Goal: Transaction & Acquisition: Purchase product/service

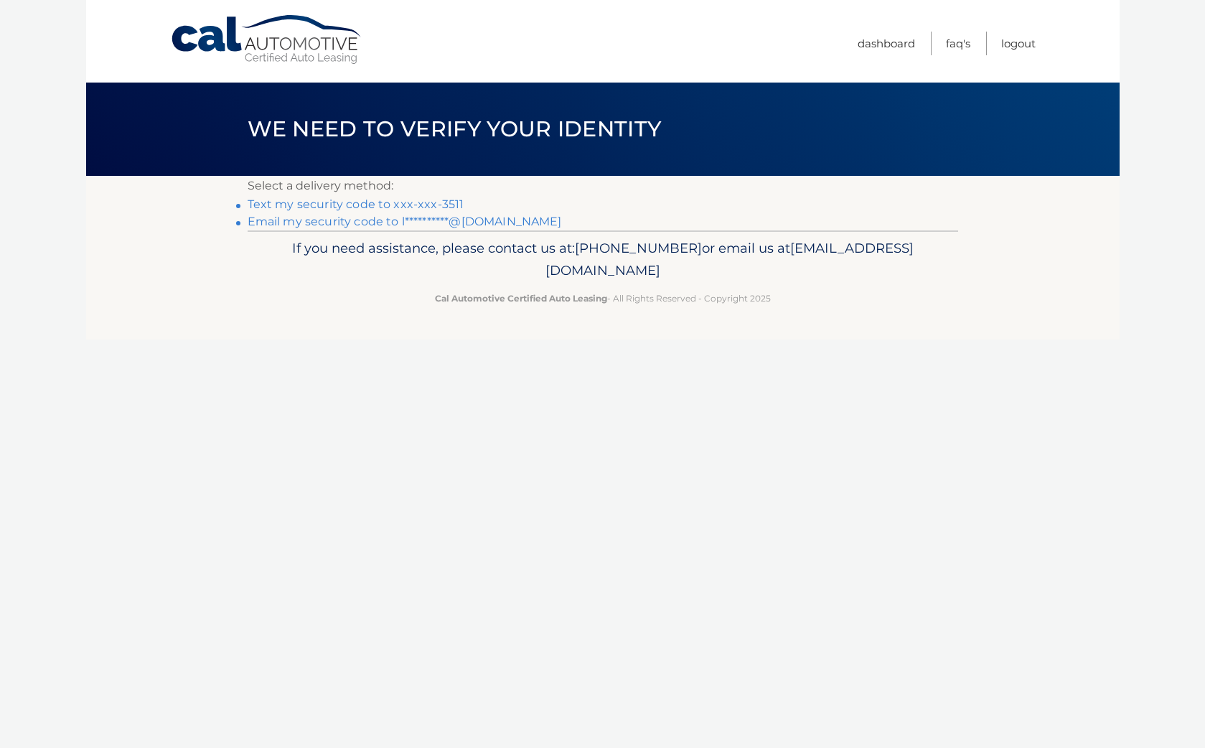
click at [343, 205] on link "Text my security code to xxx-xxx-3511" at bounding box center [356, 204] width 217 height 14
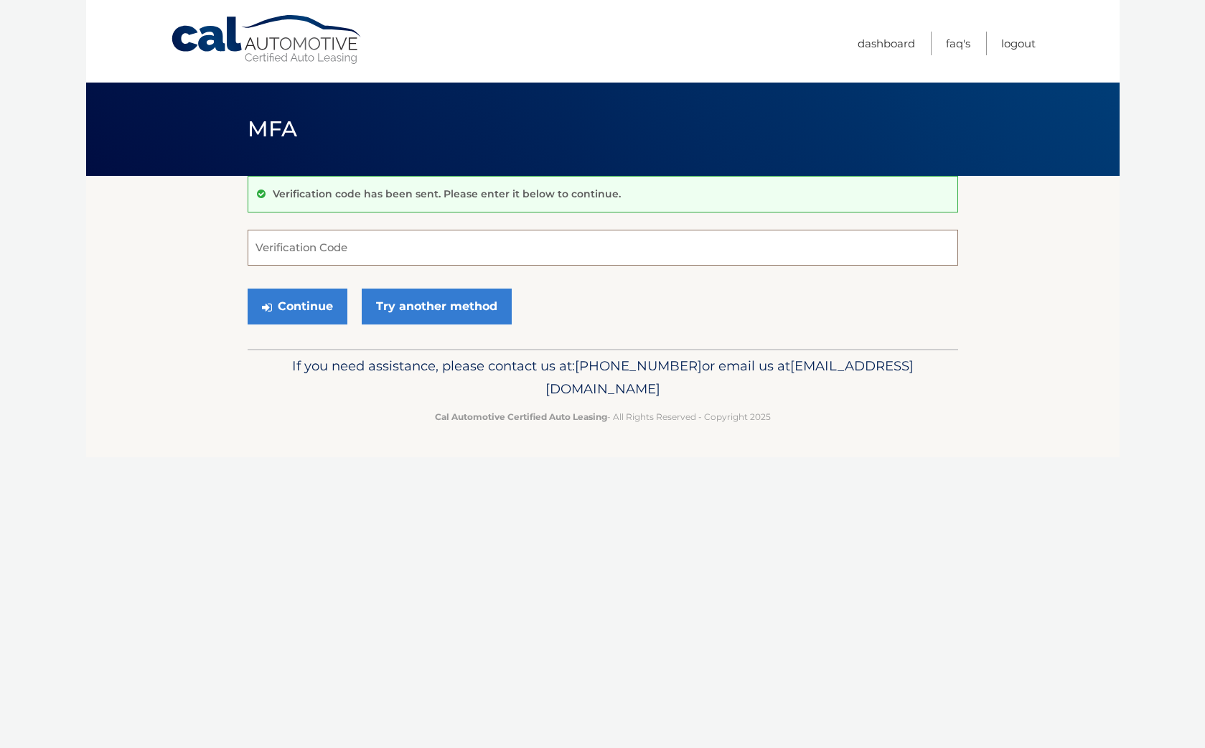
click at [269, 250] on input "Verification Code" at bounding box center [603, 248] width 711 height 36
type input "936000"
click at [294, 302] on button "Continue" at bounding box center [298, 307] width 100 height 36
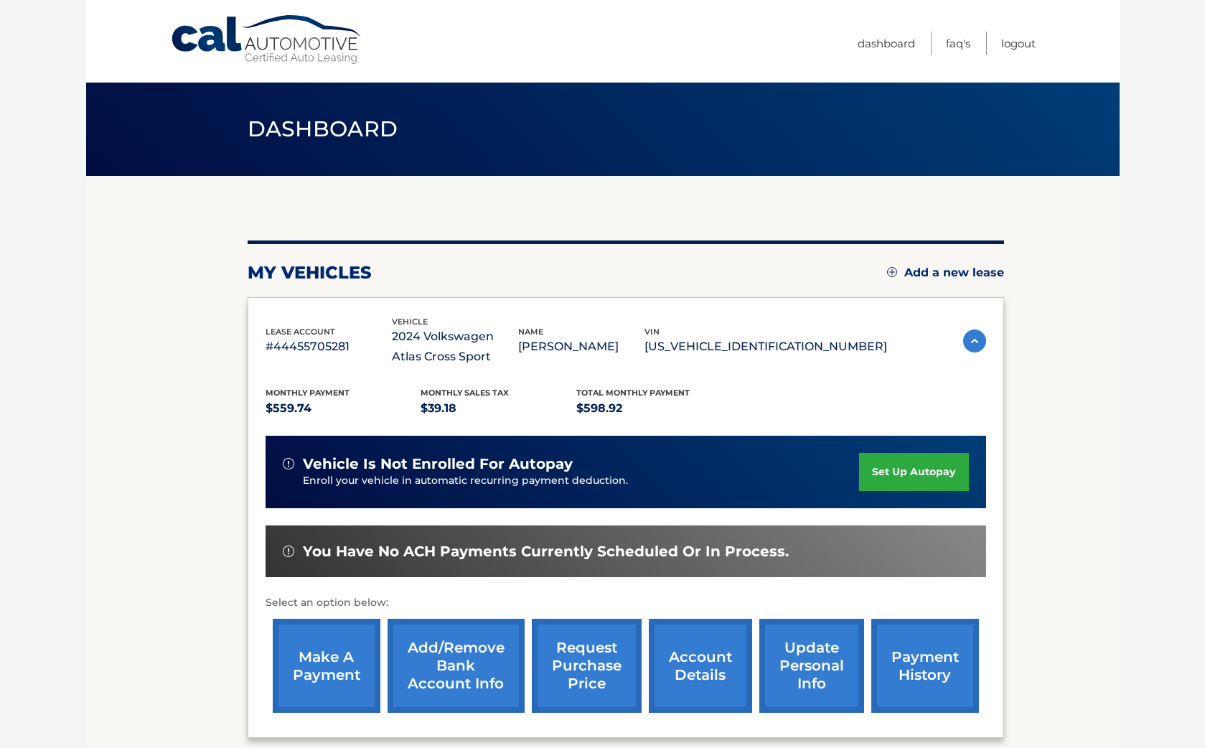
click at [350, 636] on link "make a payment" at bounding box center [327, 666] width 108 height 94
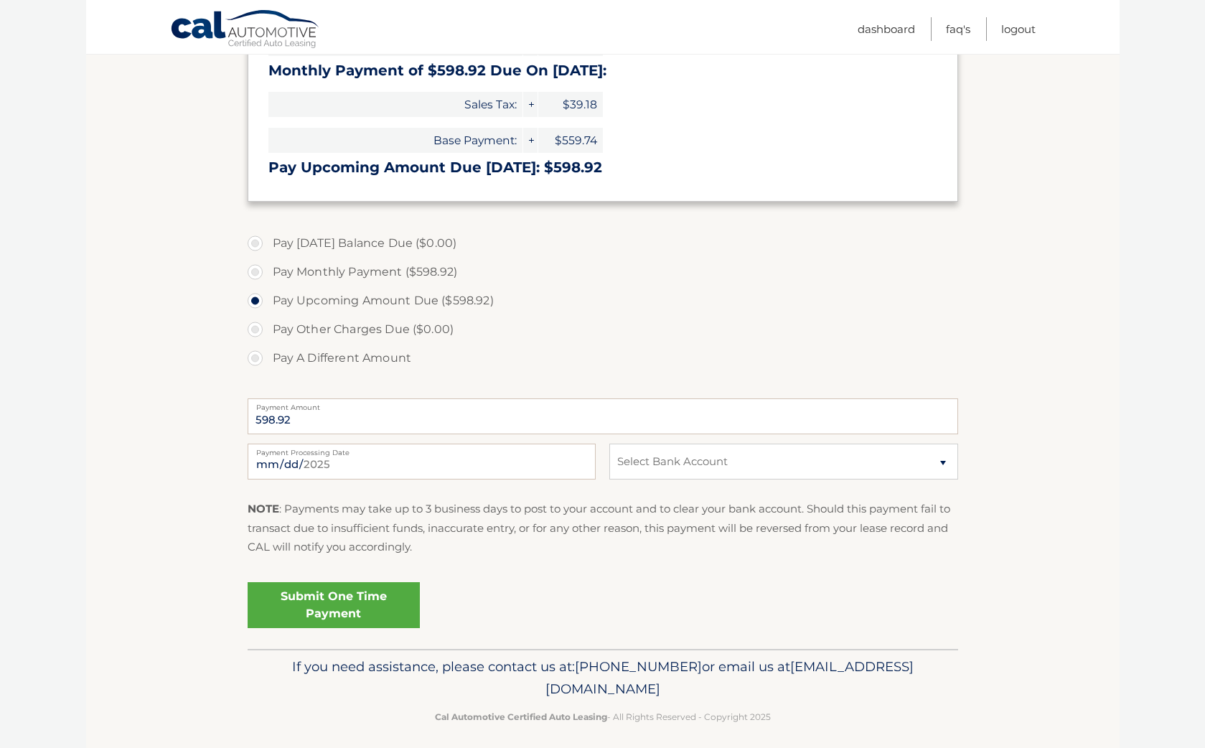
scroll to position [269, 0]
click at [360, 460] on input "2025-09-16" at bounding box center [422, 460] width 348 height 36
type input "2025-09-21"
select select "ZjU3M2U1ODItYjVmNC00Yzg4LTg5ZWMtMDYzMGUwNWQ0ODUx"
click at [377, 596] on link "Submit One Time Payment" at bounding box center [334, 604] width 172 height 46
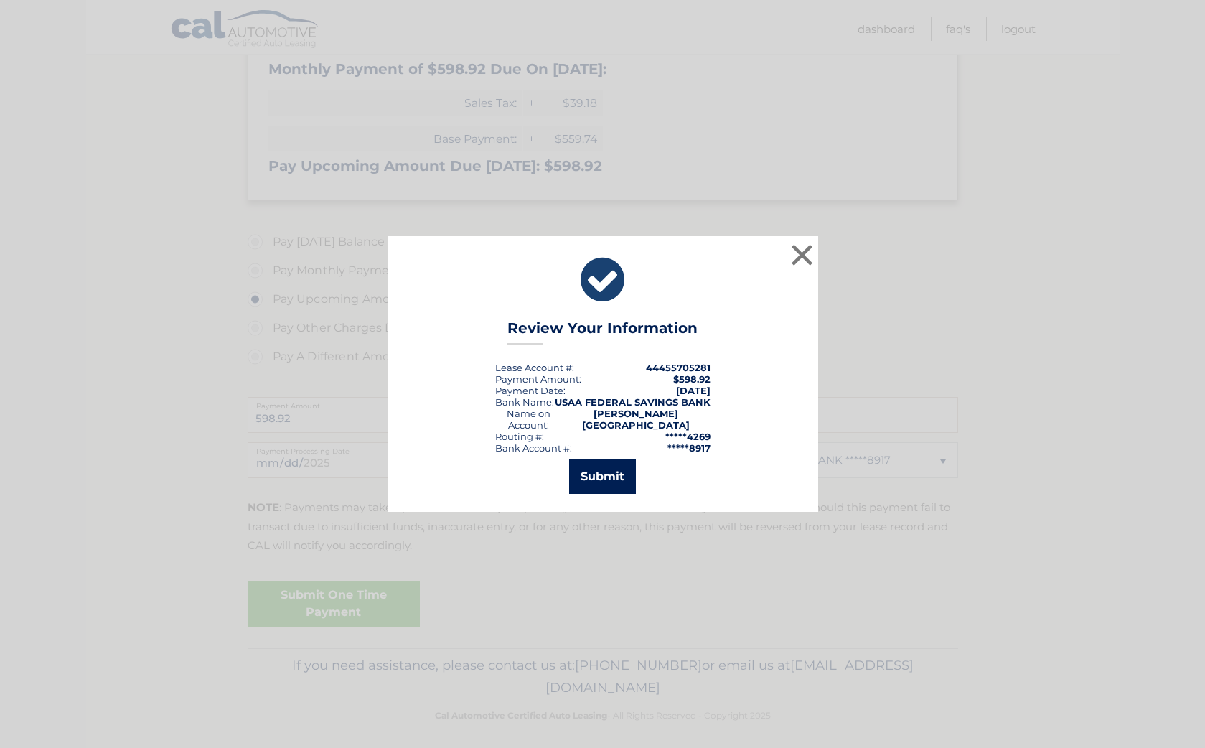
click at [611, 466] on button "Submit" at bounding box center [602, 476] width 67 height 34
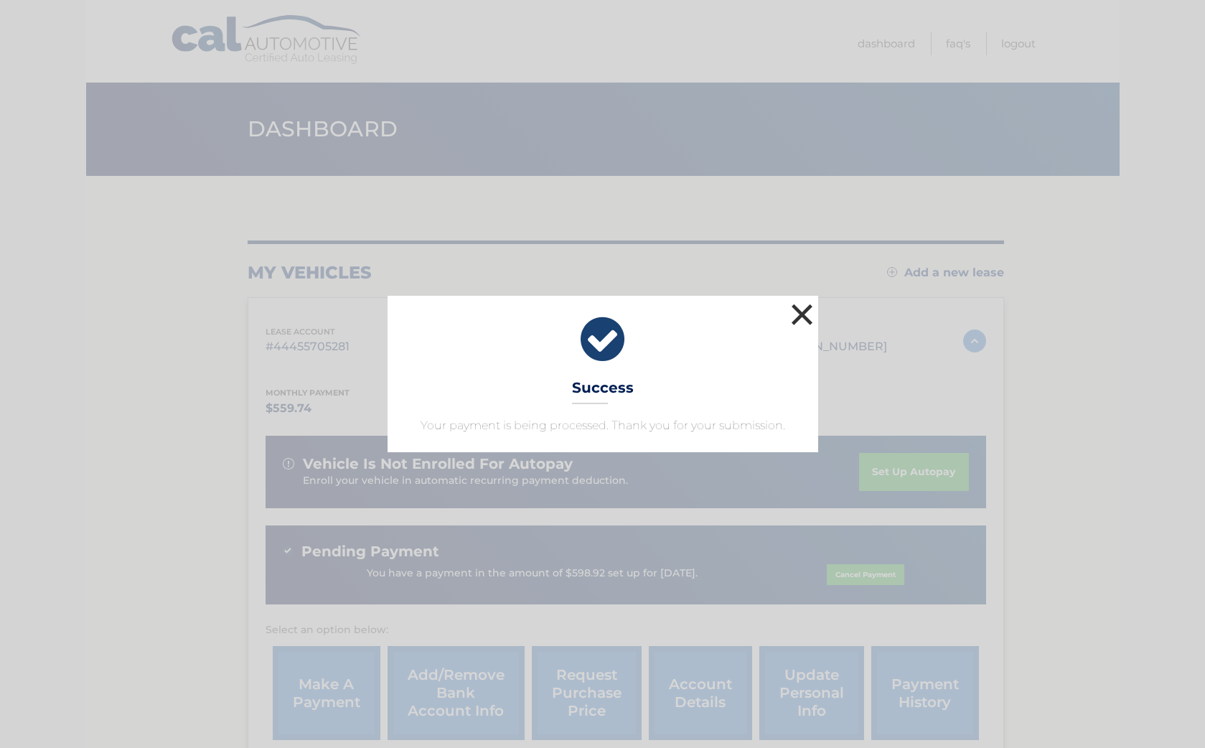
click at [802, 312] on button "×" at bounding box center [802, 314] width 29 height 29
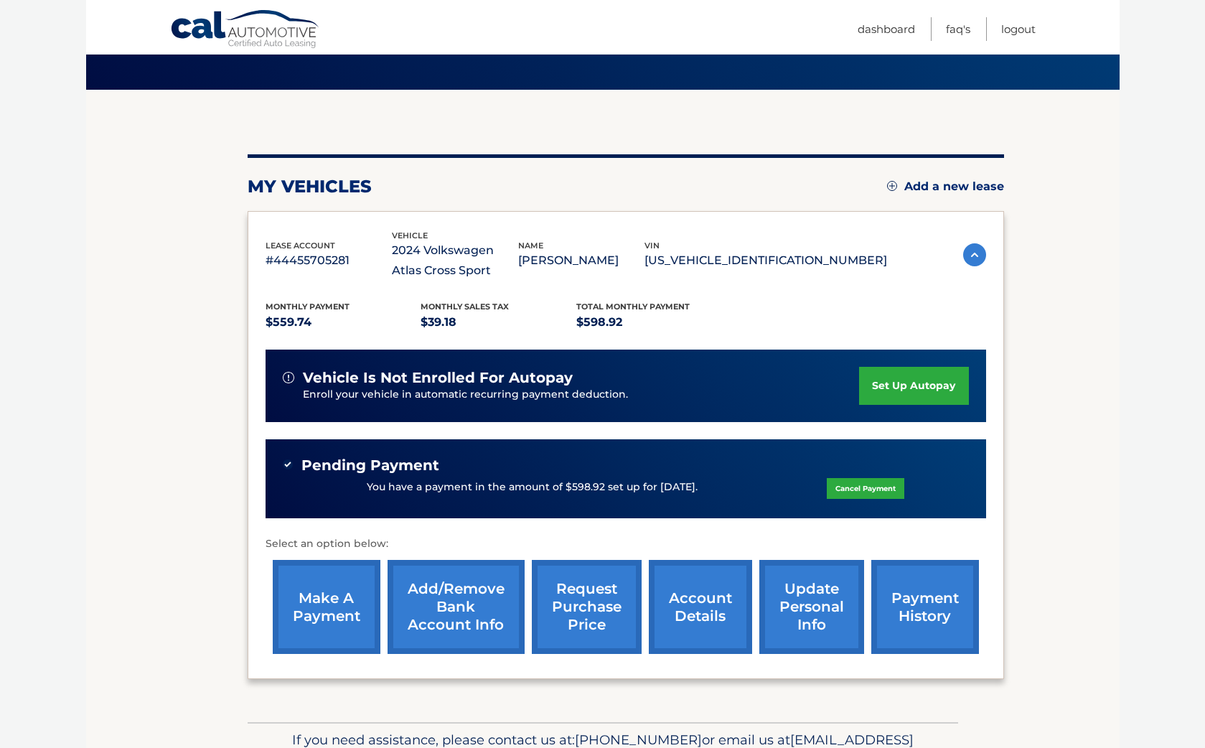
scroll to position [108, 0]
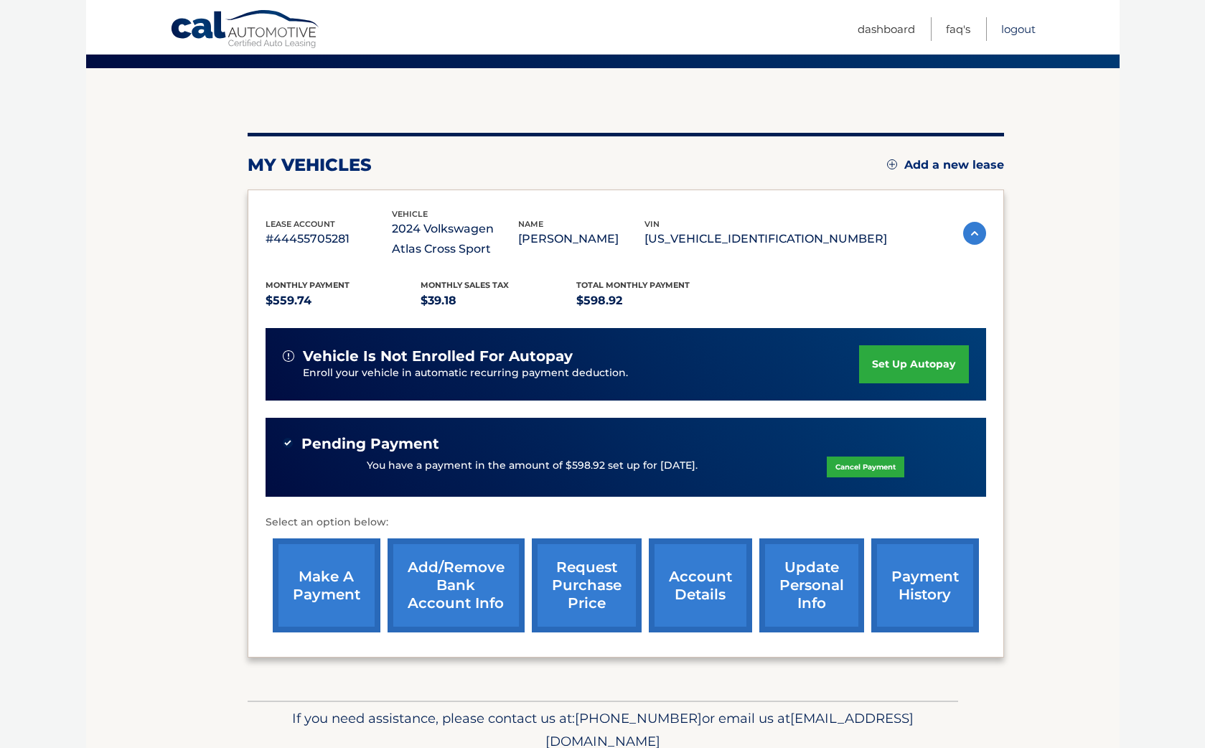
click at [1014, 29] on link "Logout" at bounding box center [1019, 29] width 34 height 24
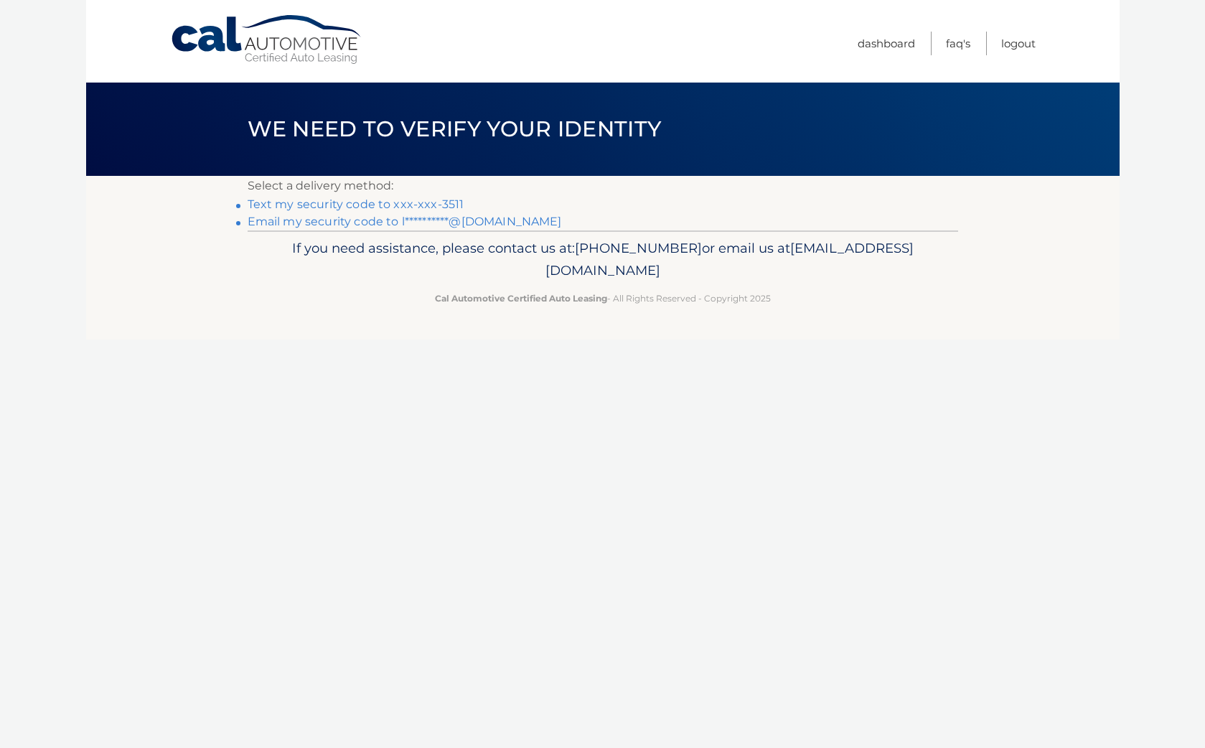
click at [389, 205] on link "Text my security code to xxx-xxx-3511" at bounding box center [356, 204] width 217 height 14
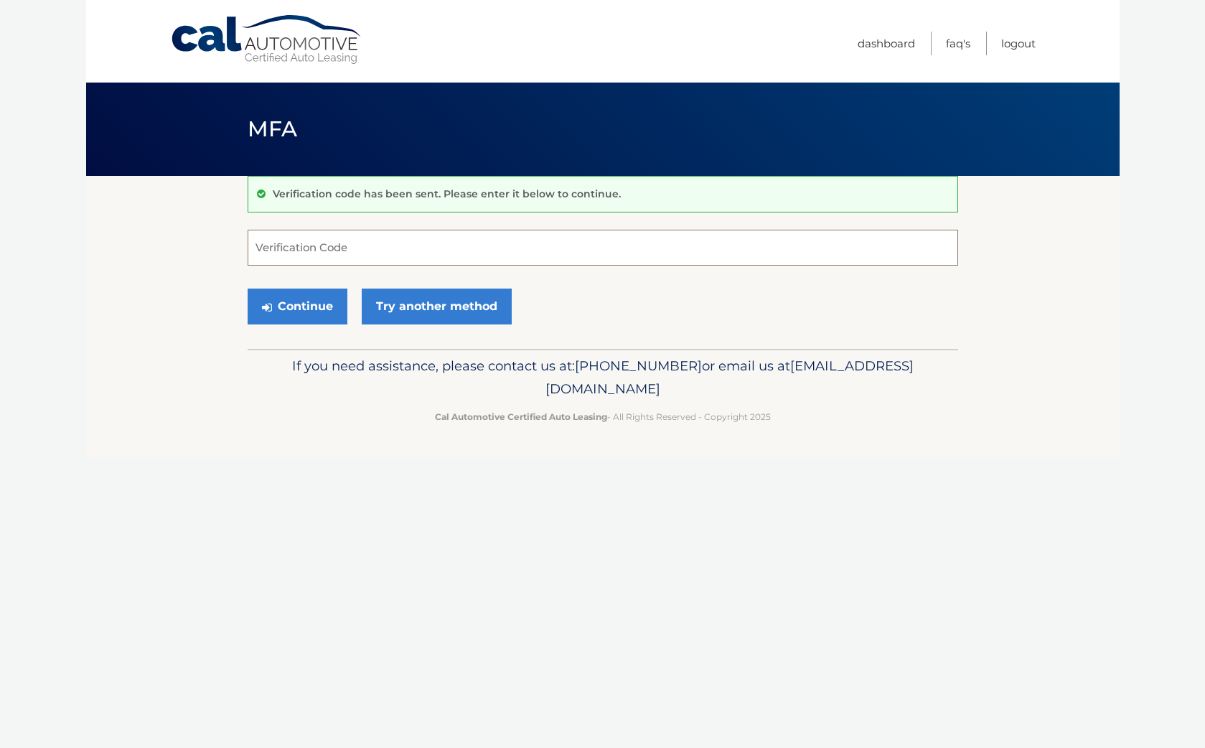
click at [262, 246] on input "Verification Code" at bounding box center [603, 248] width 711 height 36
type input "616973"
click at [311, 304] on button "Continue" at bounding box center [298, 307] width 100 height 36
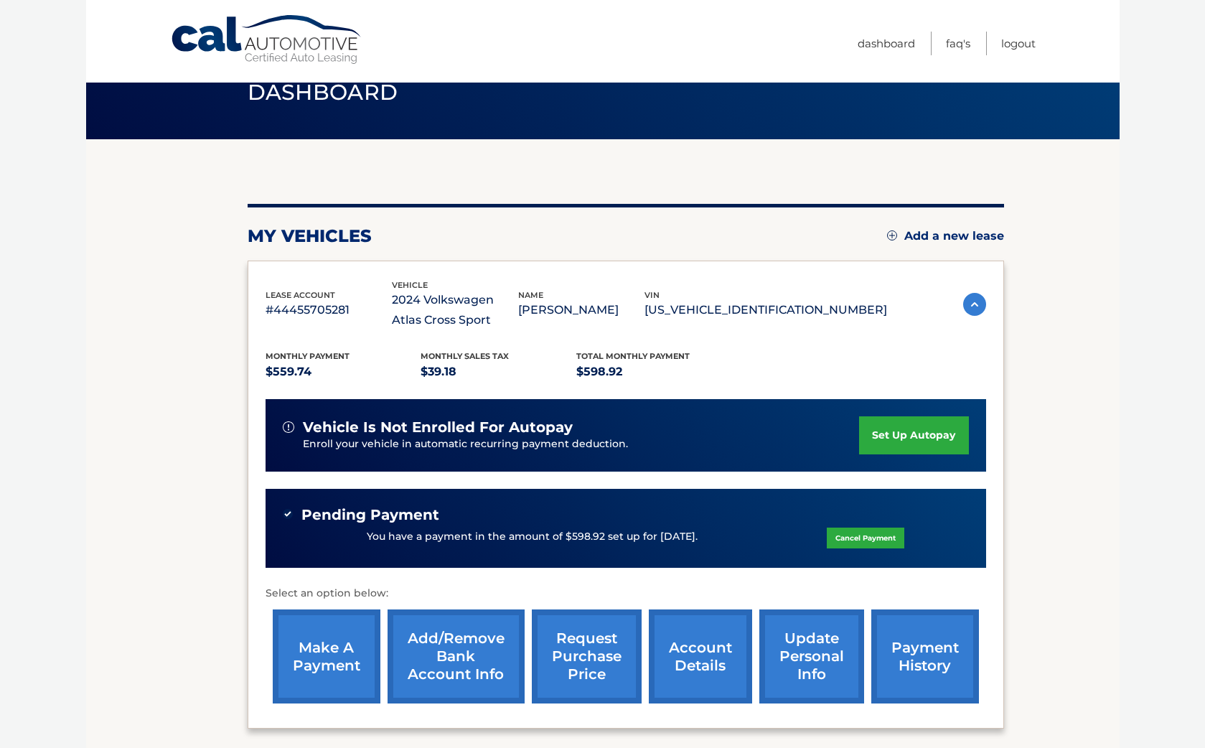
scroll to position [42, 0]
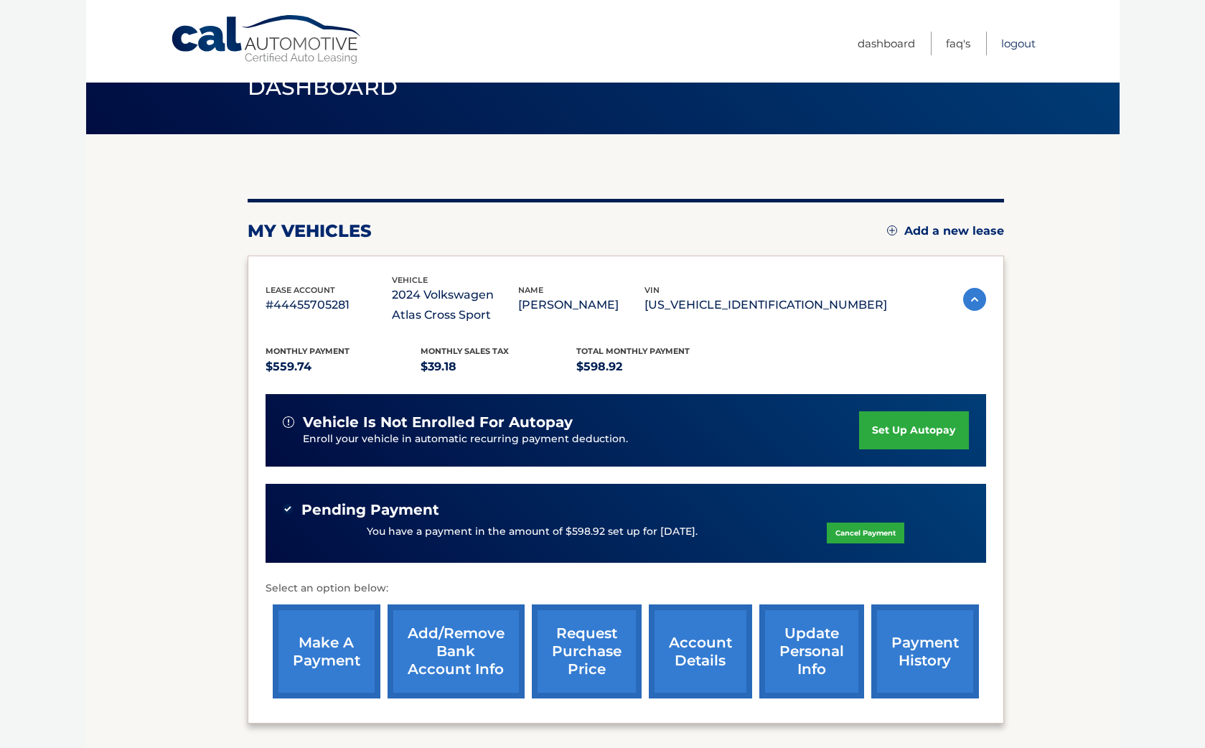
click at [1012, 45] on link "Logout" at bounding box center [1019, 44] width 34 height 24
